Goal: Find specific page/section: Find specific page/section

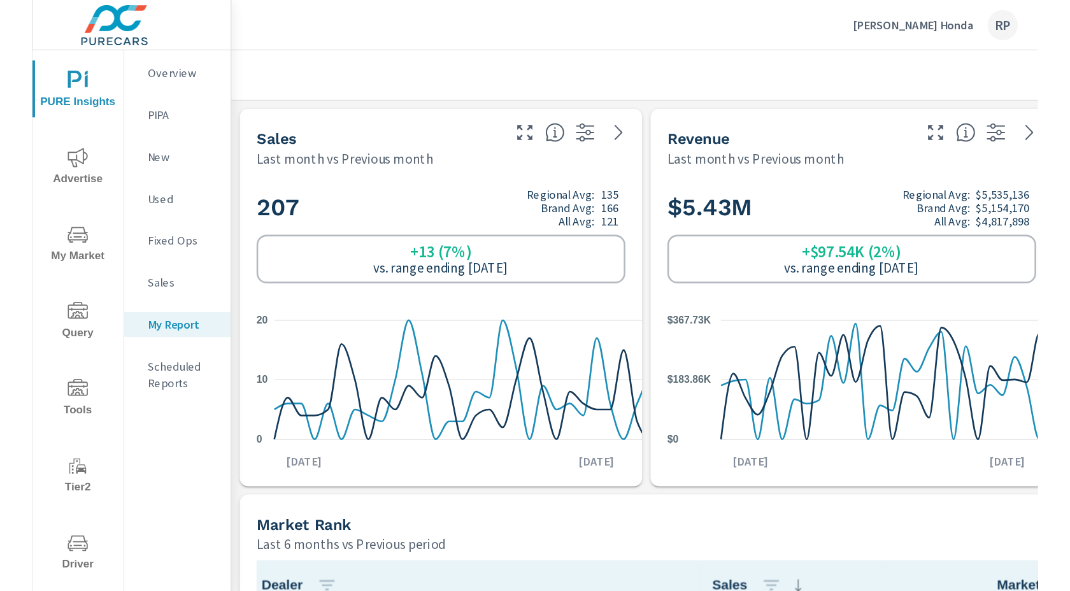
scroll to position [6326, 963]
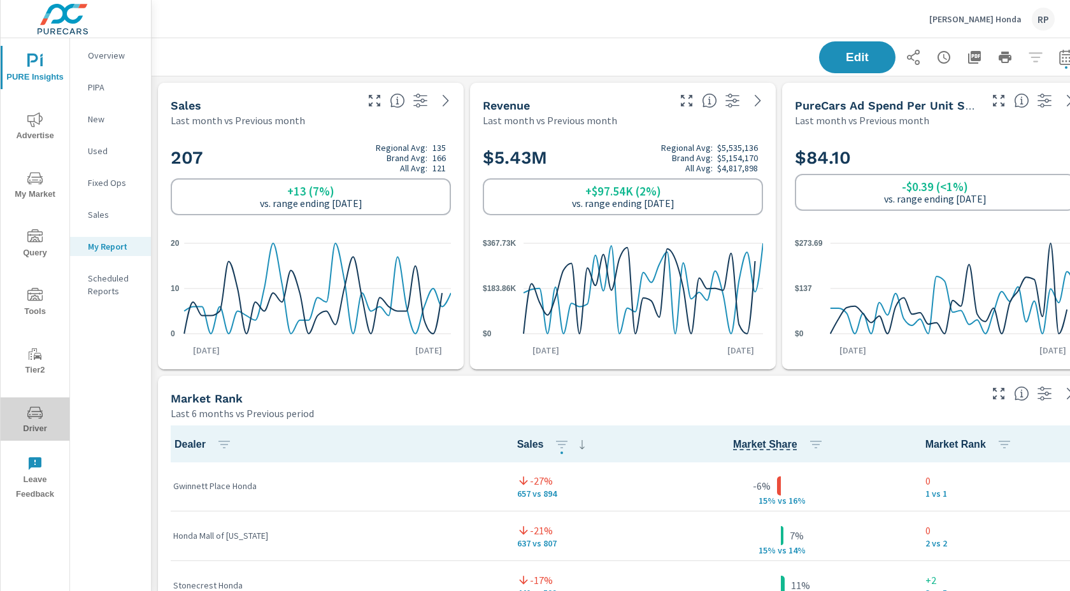
click at [44, 413] on span "Driver" at bounding box center [34, 420] width 61 height 31
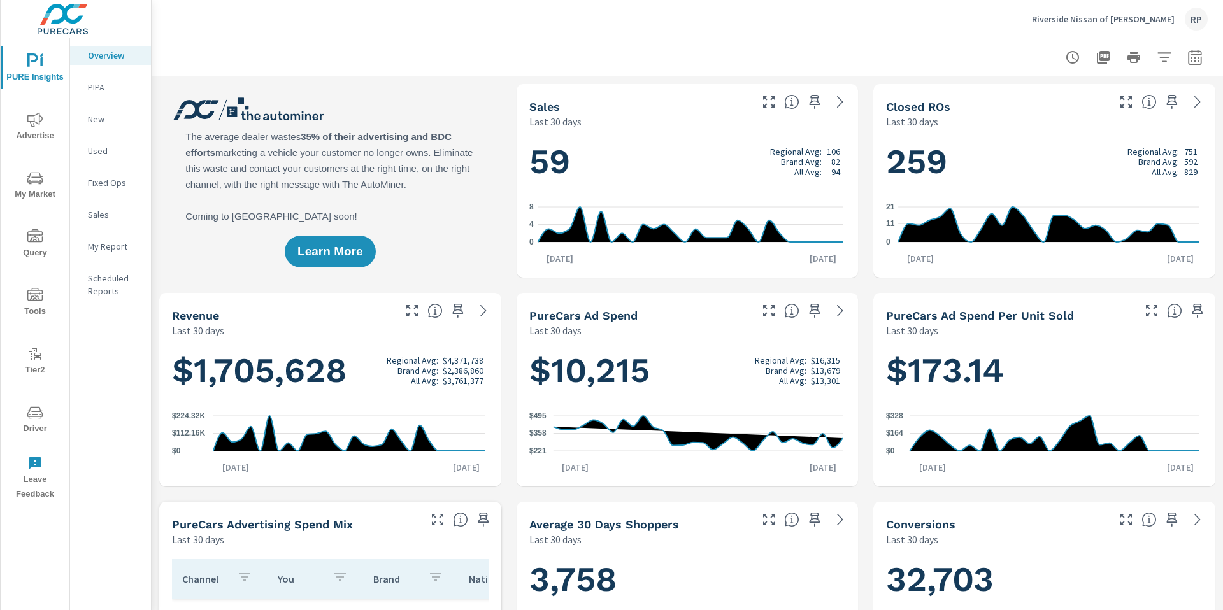
scroll to position [1, 0]
click at [92, 238] on div "My Report" at bounding box center [110, 246] width 81 height 19
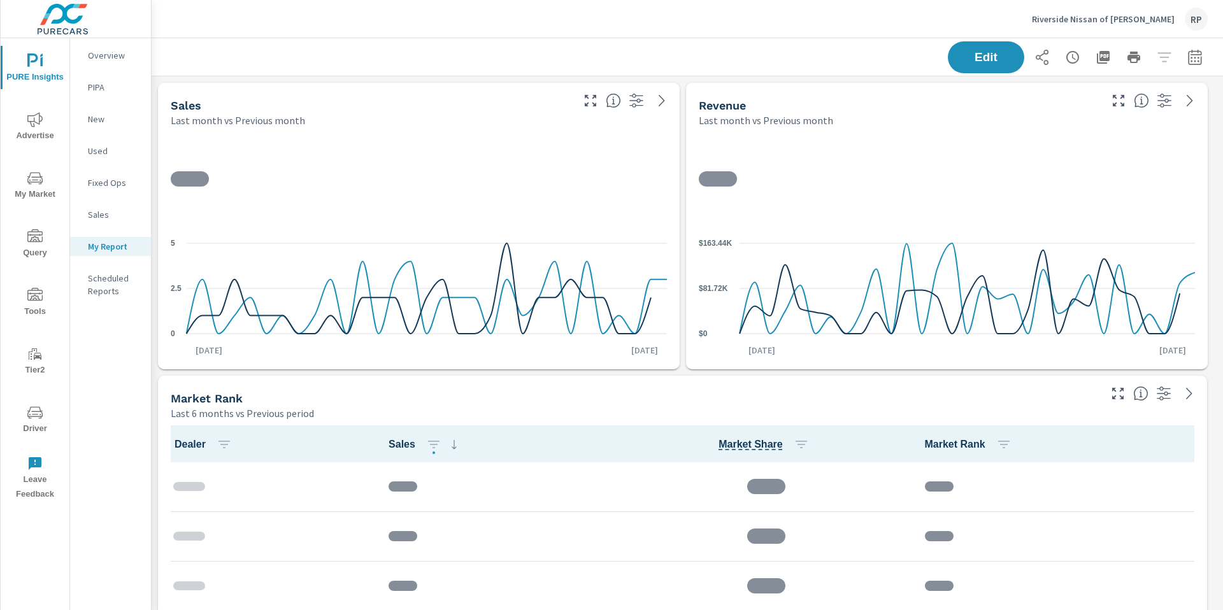
scroll to position [4568, 1082]
click at [1096, 59] on icon "button" at bounding box center [1103, 57] width 15 height 15
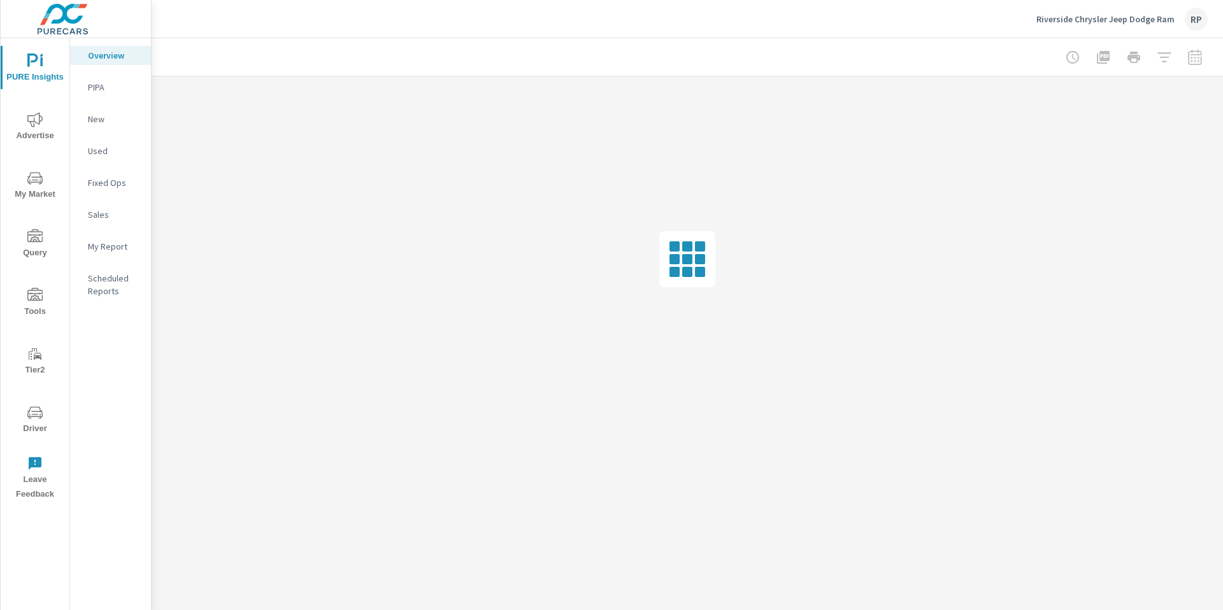
click at [109, 251] on p "My Report" at bounding box center [114, 246] width 53 height 13
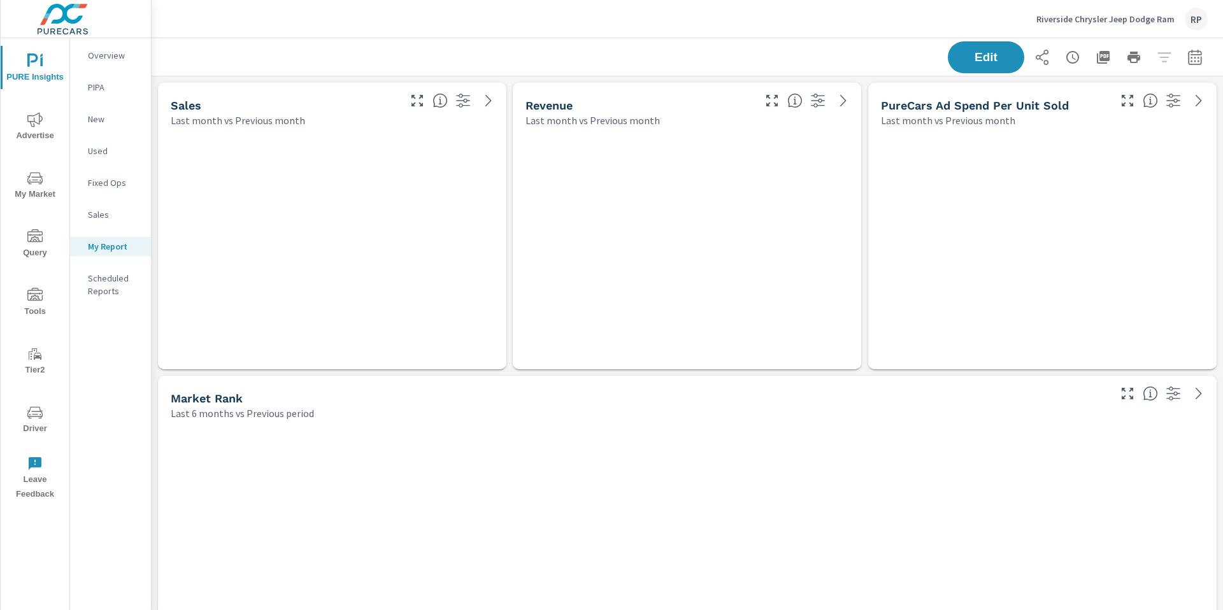
scroll to position [6, 6]
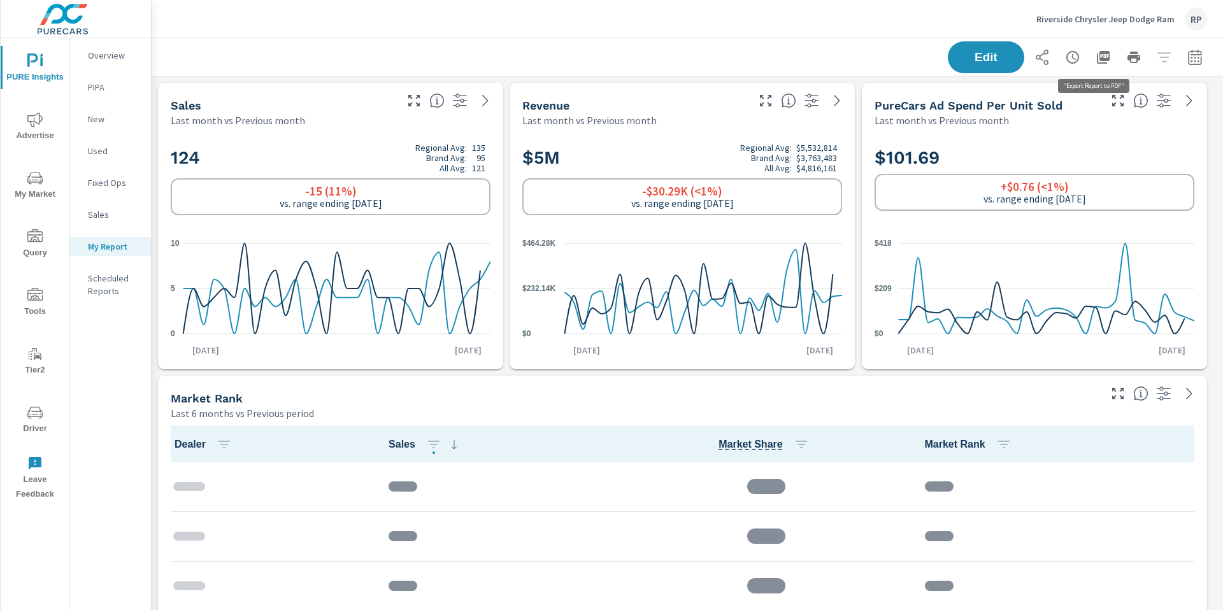
click at [1099, 57] on icon "button" at bounding box center [1103, 57] width 13 height 13
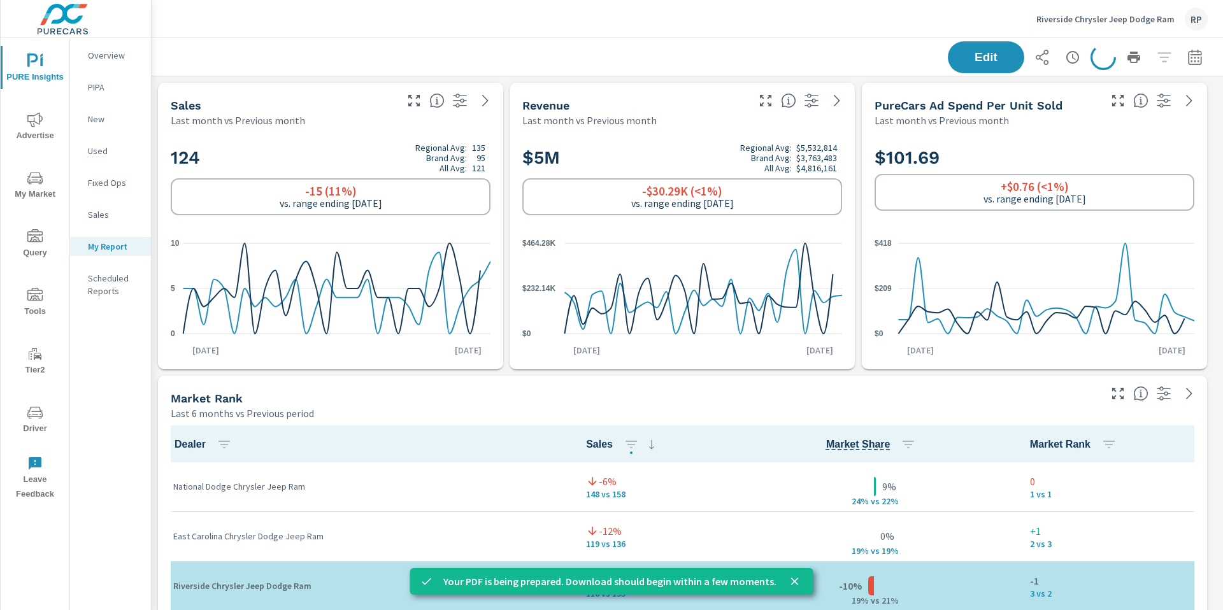
scroll to position [1, 0]
